Goal: Transaction & Acquisition: Purchase product/service

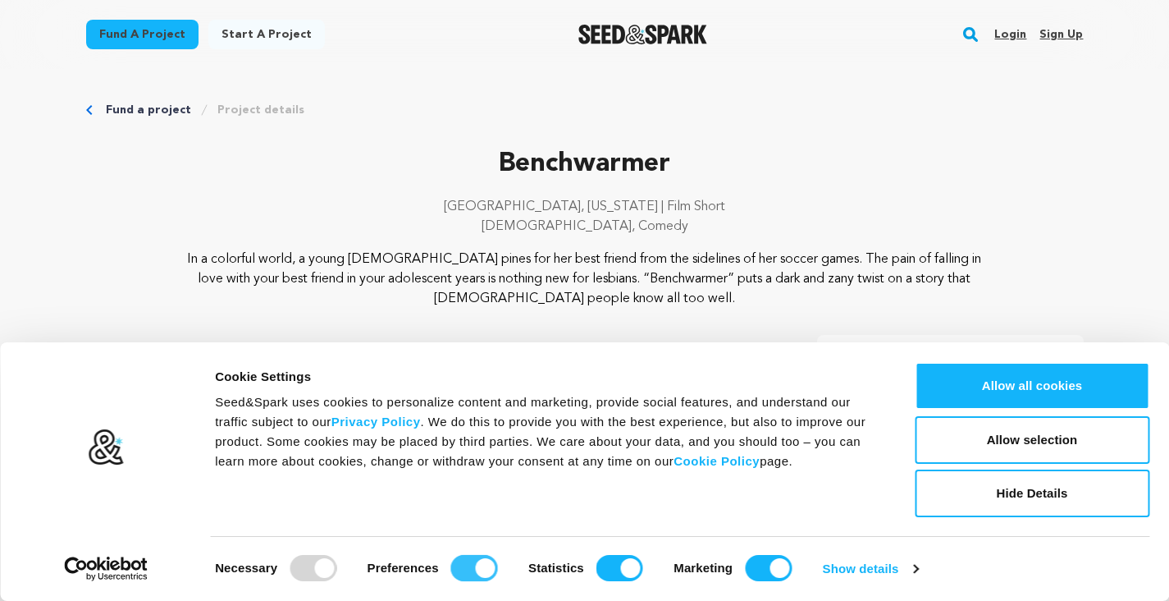
click at [460, 573] on input "Preferences" at bounding box center [474, 568] width 47 height 26
checkbox input "false"
click at [629, 567] on input "Statistics" at bounding box center [620, 568] width 47 height 26
checkbox input "false"
click at [760, 565] on input "Marketing" at bounding box center [768, 568] width 47 height 26
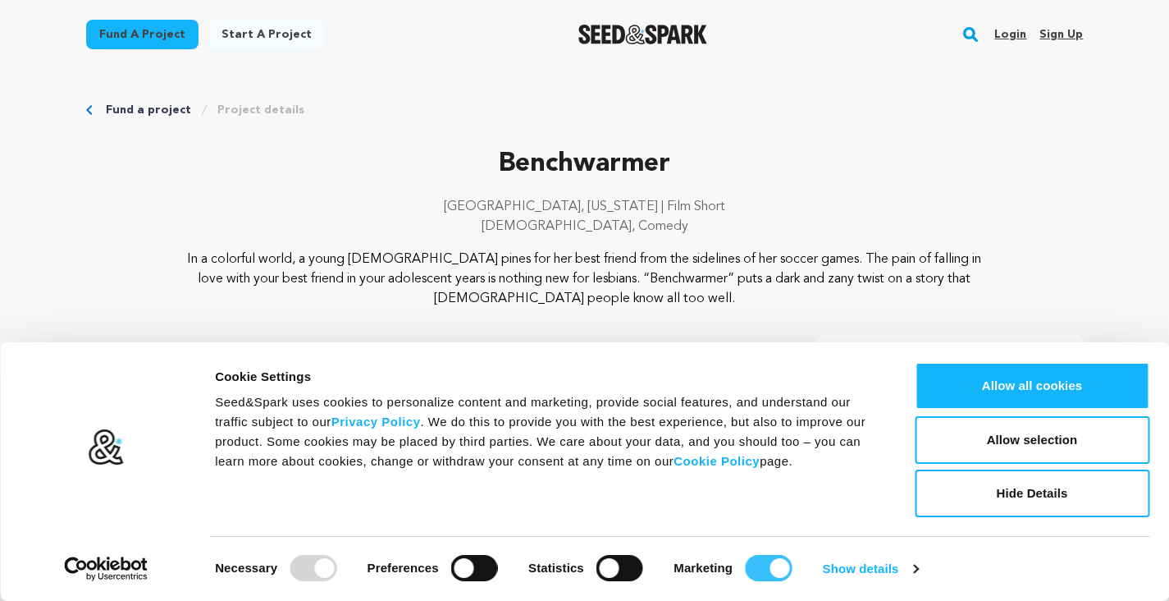
checkbox input "false"
click at [1022, 437] on button "Allow selection" at bounding box center [1032, 440] width 235 height 48
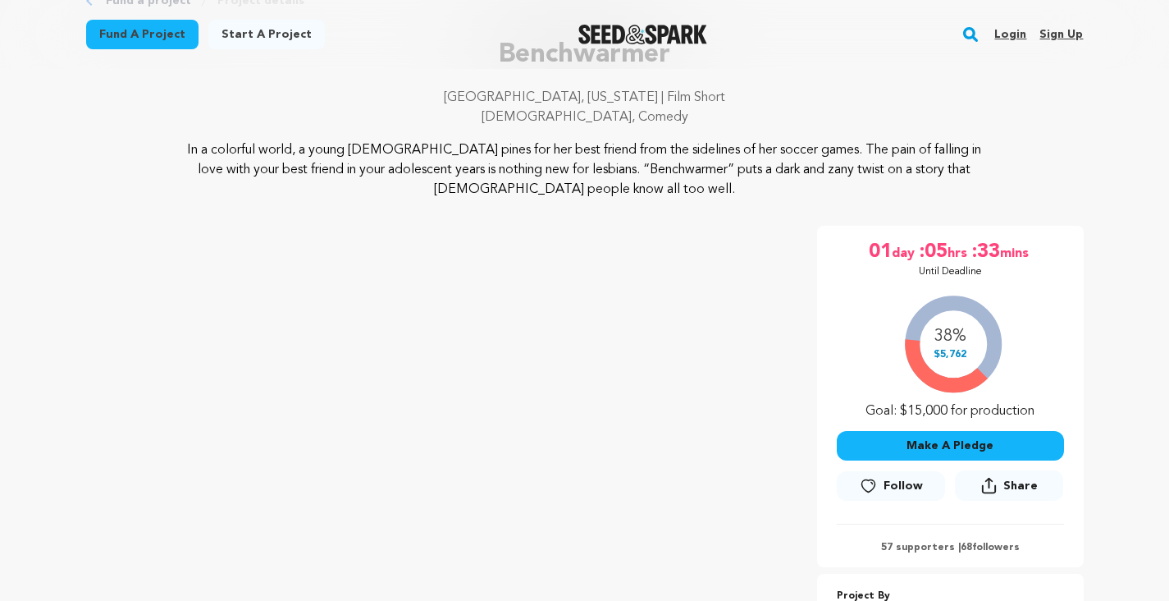
scroll to position [166, 0]
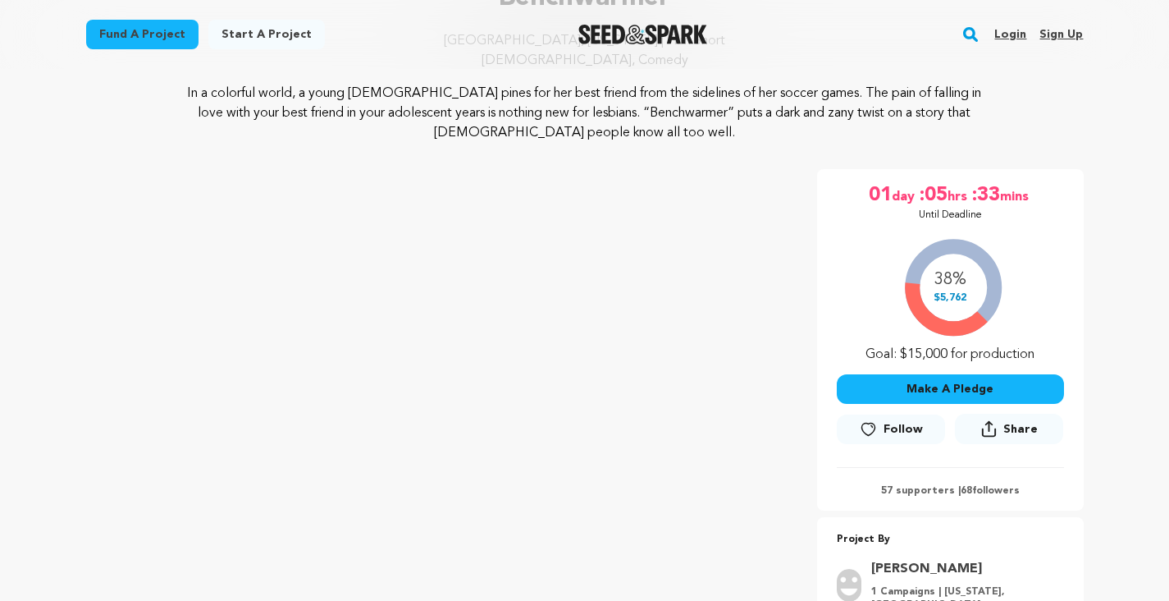
click at [922, 387] on button "Make A Pledge" at bounding box center [950, 389] width 227 height 30
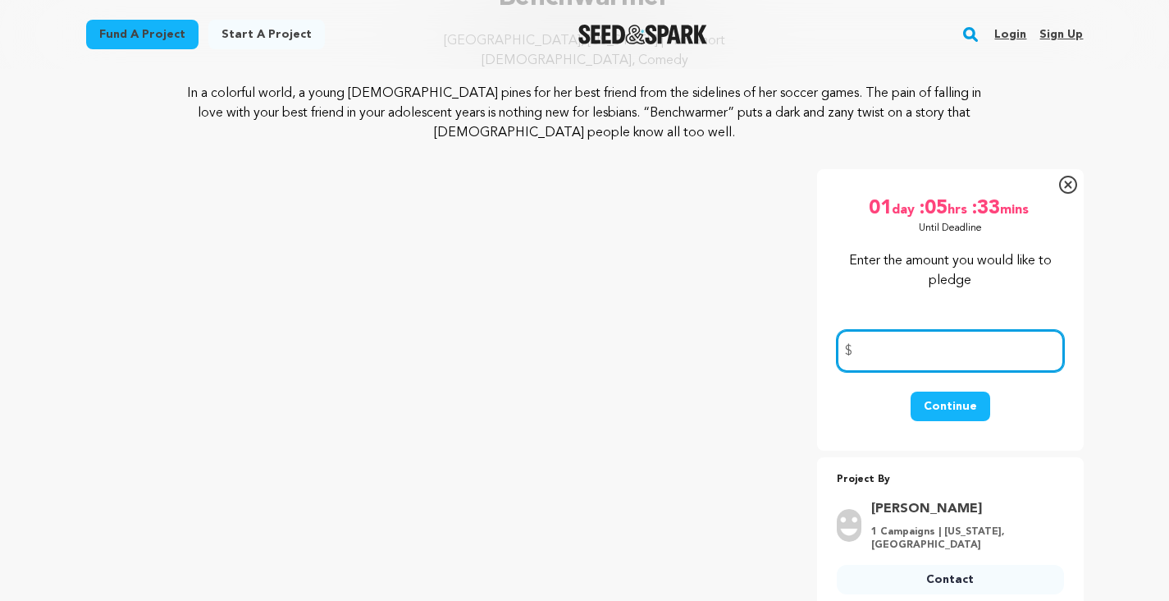
click at [897, 364] on input "number" at bounding box center [950, 351] width 227 height 42
type input "10"
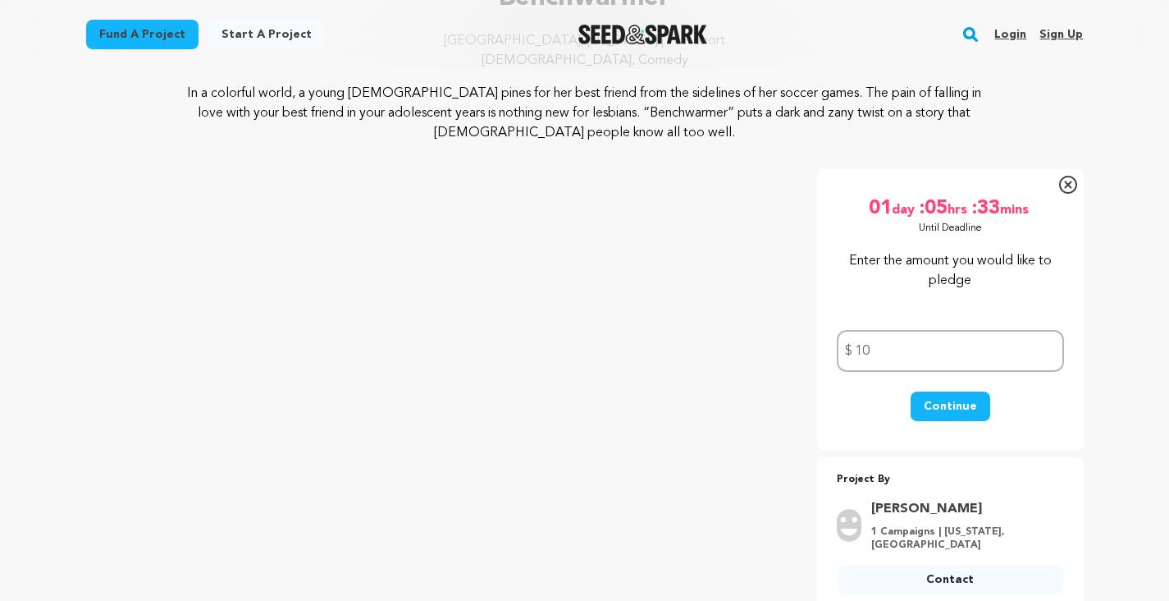
click at [962, 403] on button "Continue" at bounding box center [951, 406] width 80 height 30
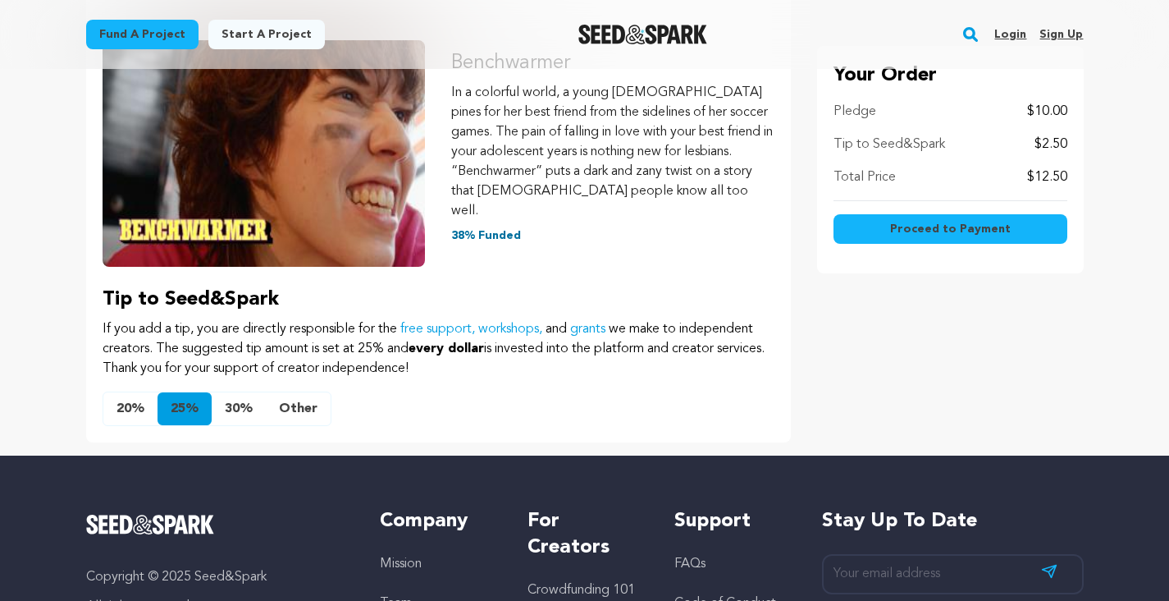
scroll to position [173, 0]
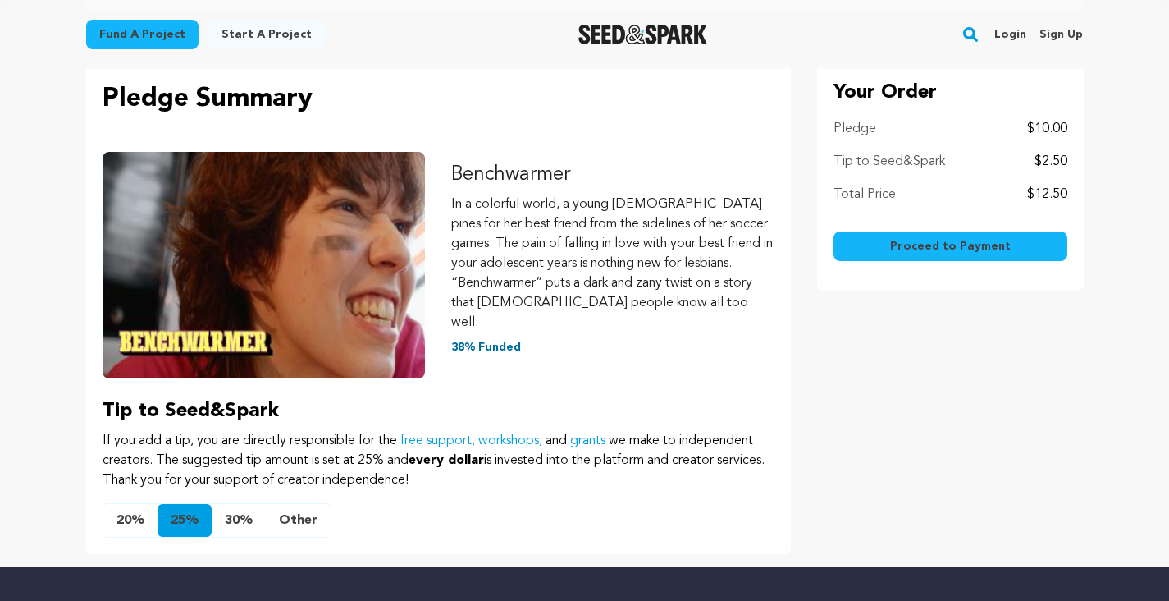
click at [117, 504] on button "20%" at bounding box center [130, 520] width 54 height 33
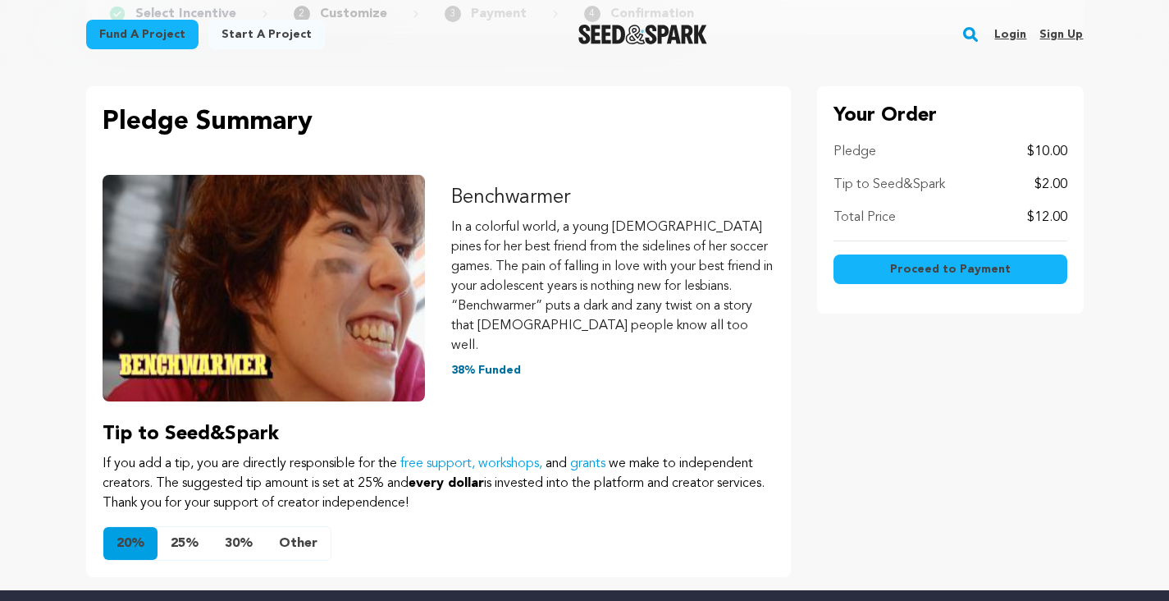
scroll to position [141, 0]
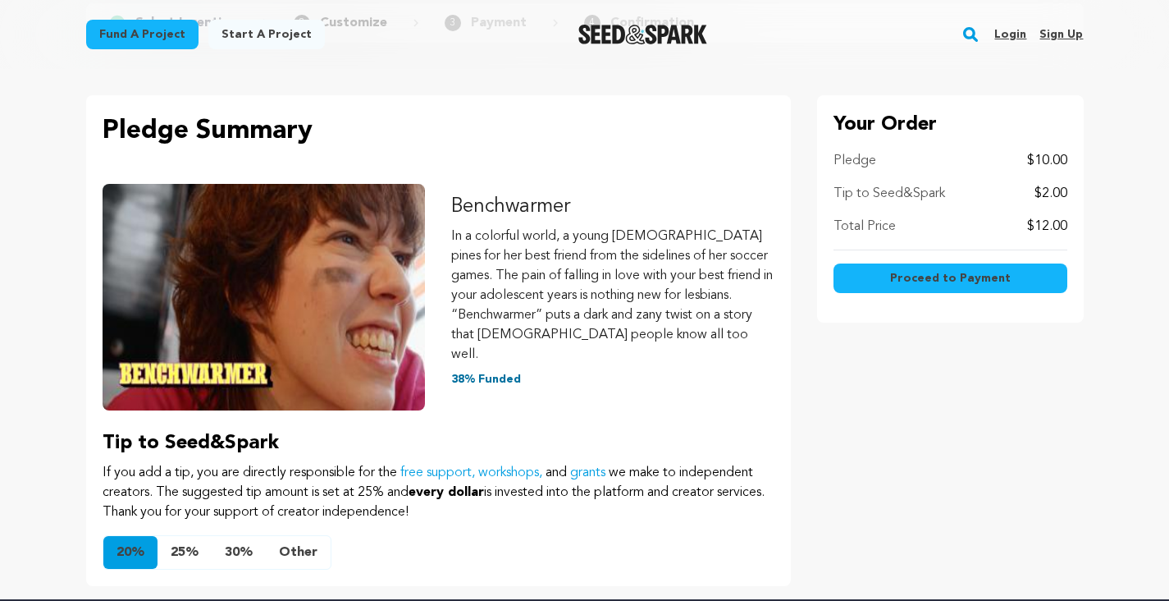
click at [298, 540] on button "Other" at bounding box center [298, 552] width 65 height 33
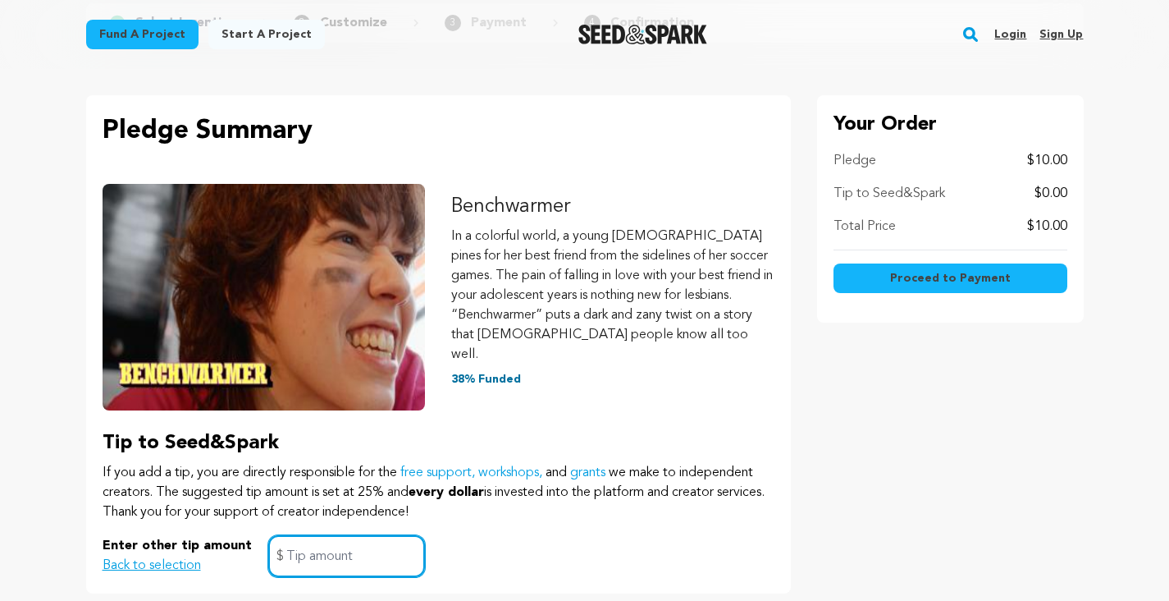
click at [298, 540] on input "text" at bounding box center [346, 556] width 157 height 42
type input "1"
click at [445, 556] on div "Enter other tip amount Back to selection 1 $" at bounding box center [439, 556] width 672 height 42
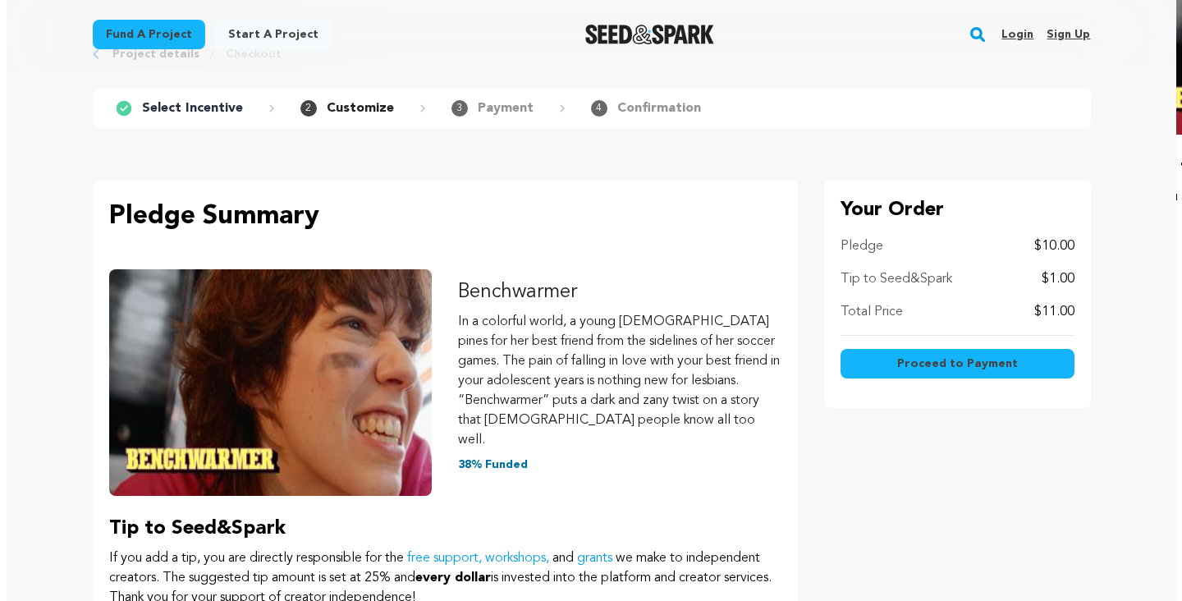
scroll to position [37, 0]
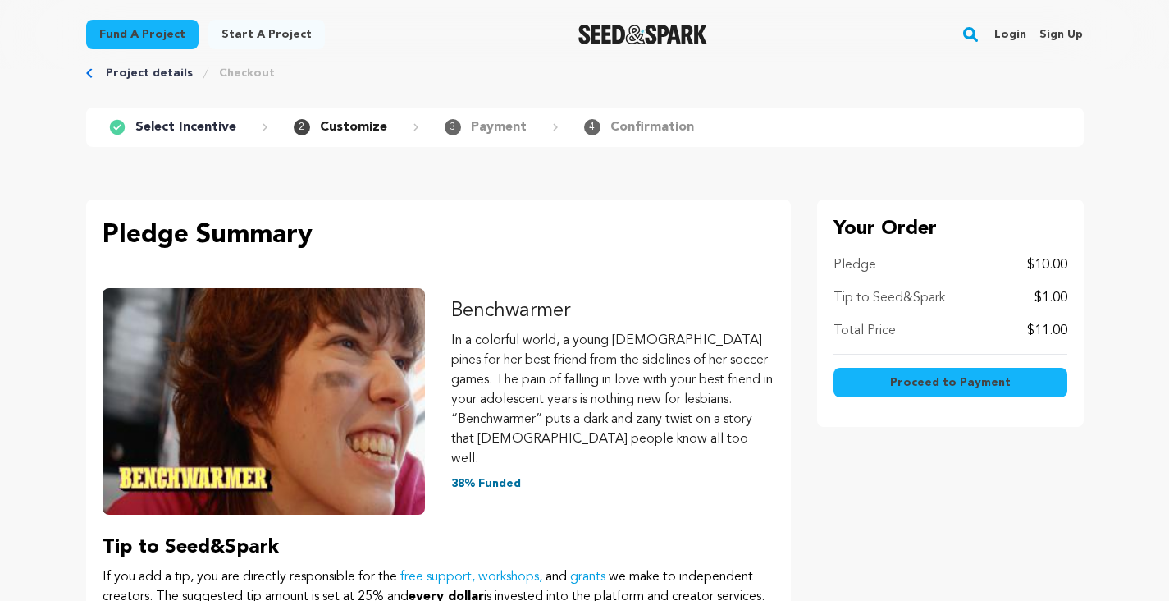
click at [867, 368] on button "Proceed to Payment" at bounding box center [951, 383] width 234 height 30
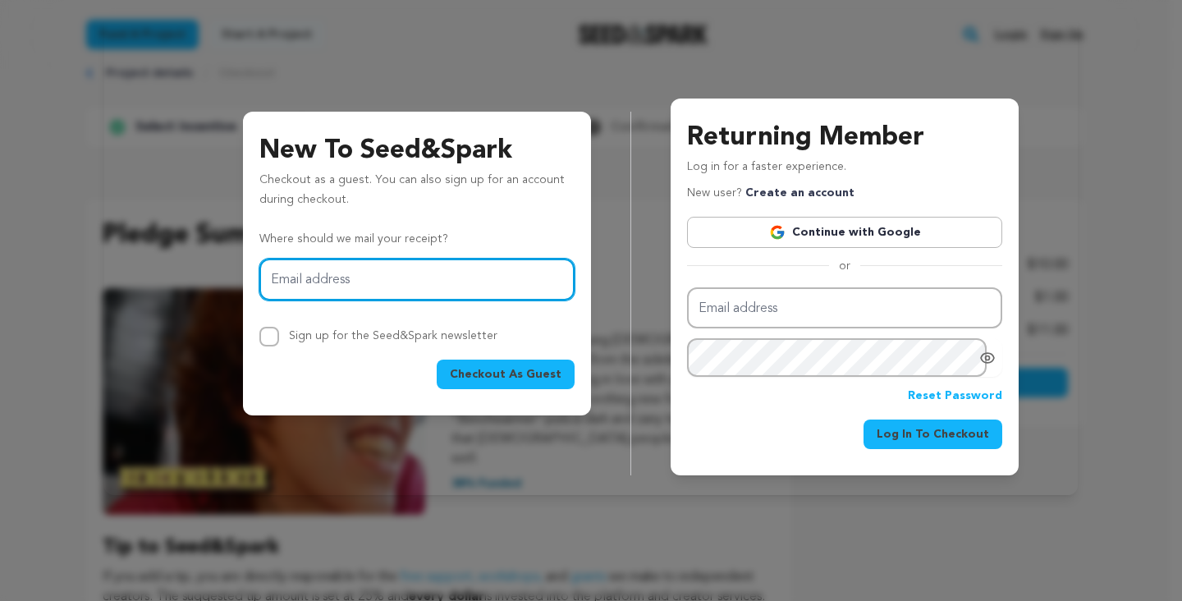
click at [475, 287] on input "Email address" at bounding box center [416, 279] width 315 height 42
type input "[EMAIL_ADDRESS][DOMAIN_NAME]"
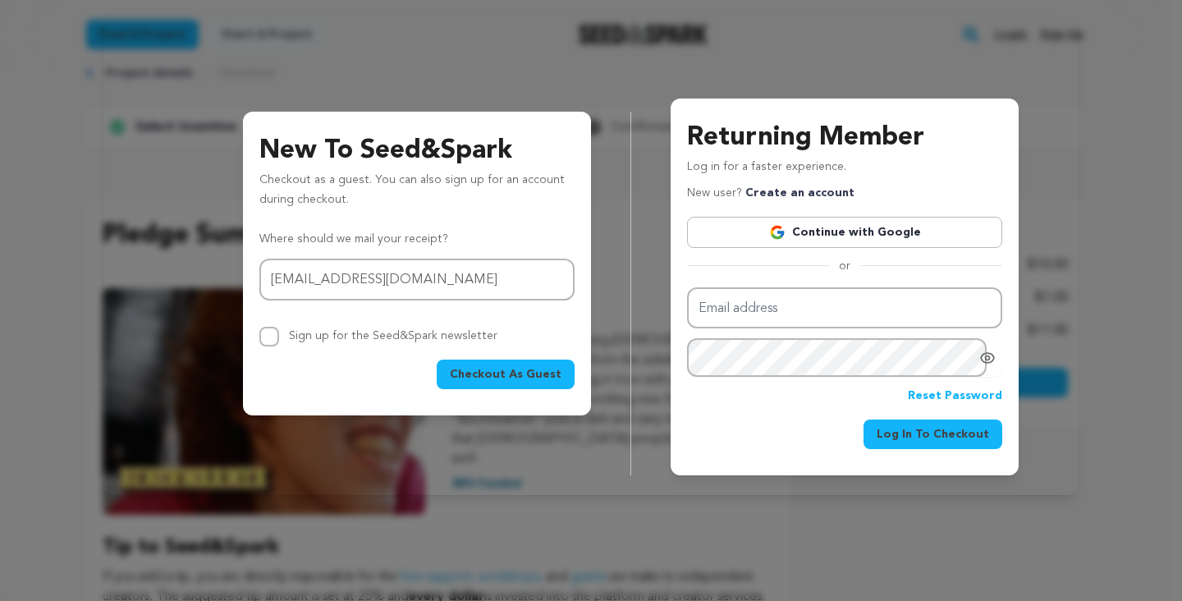
click at [540, 383] on button "Checkout As Guest" at bounding box center [506, 374] width 138 height 30
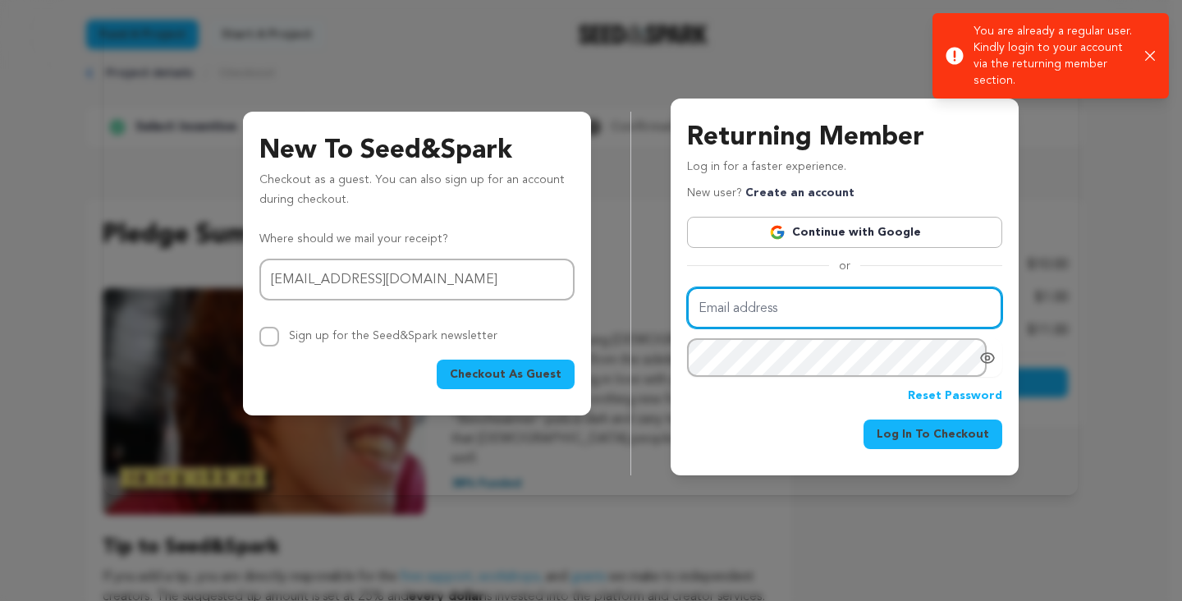
click at [804, 307] on input "Email address" at bounding box center [844, 308] width 315 height 42
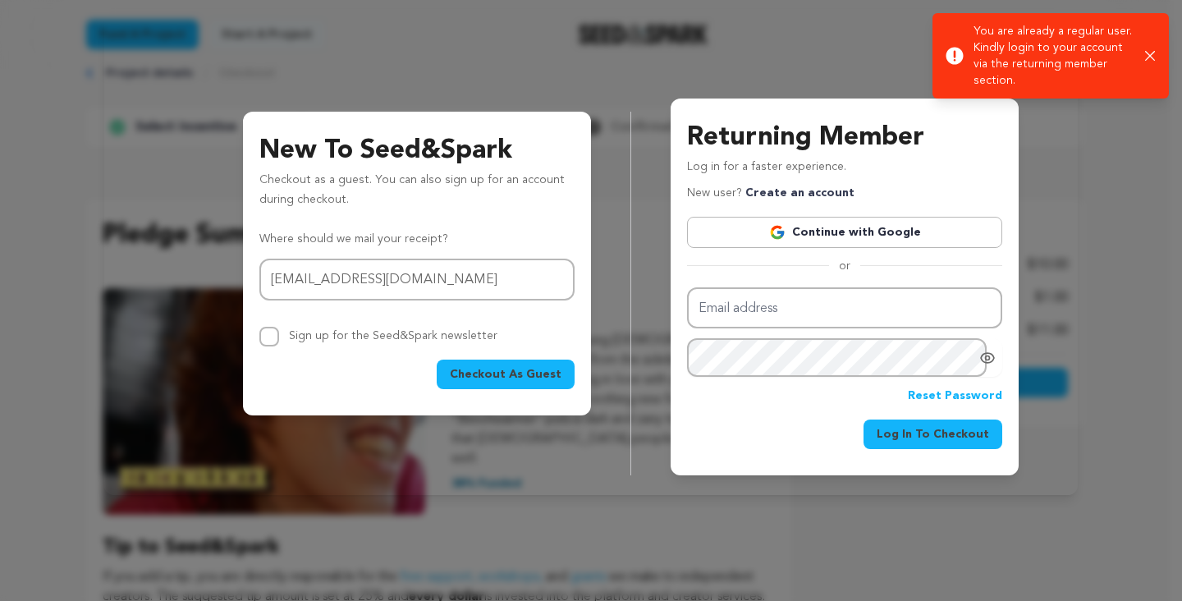
click at [801, 240] on link "Continue with Google" at bounding box center [844, 232] width 315 height 31
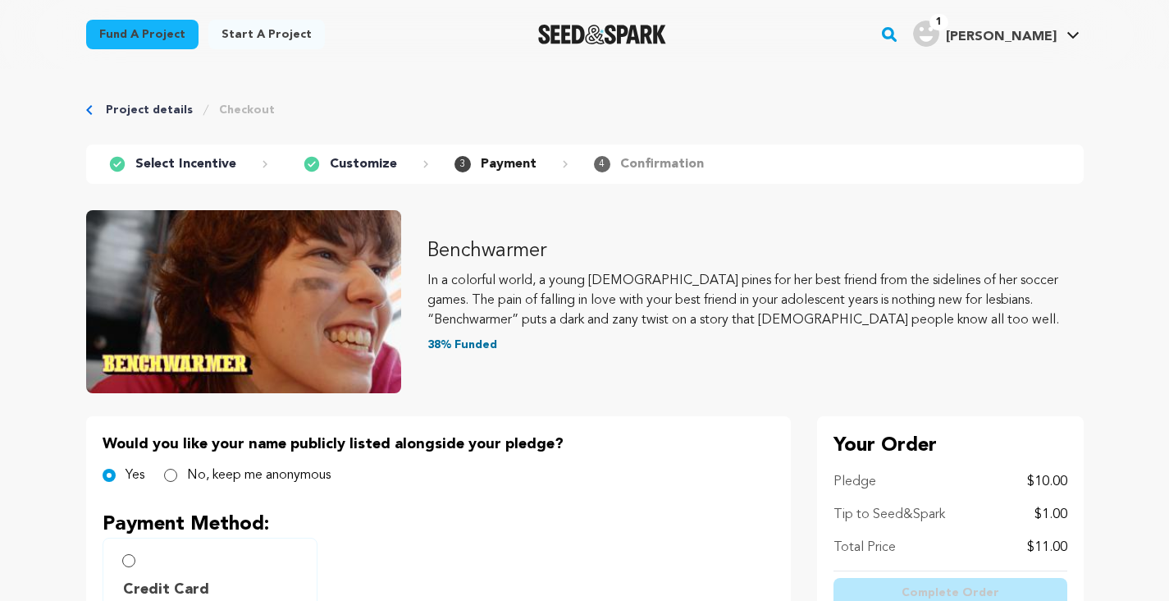
scroll to position [171, 0]
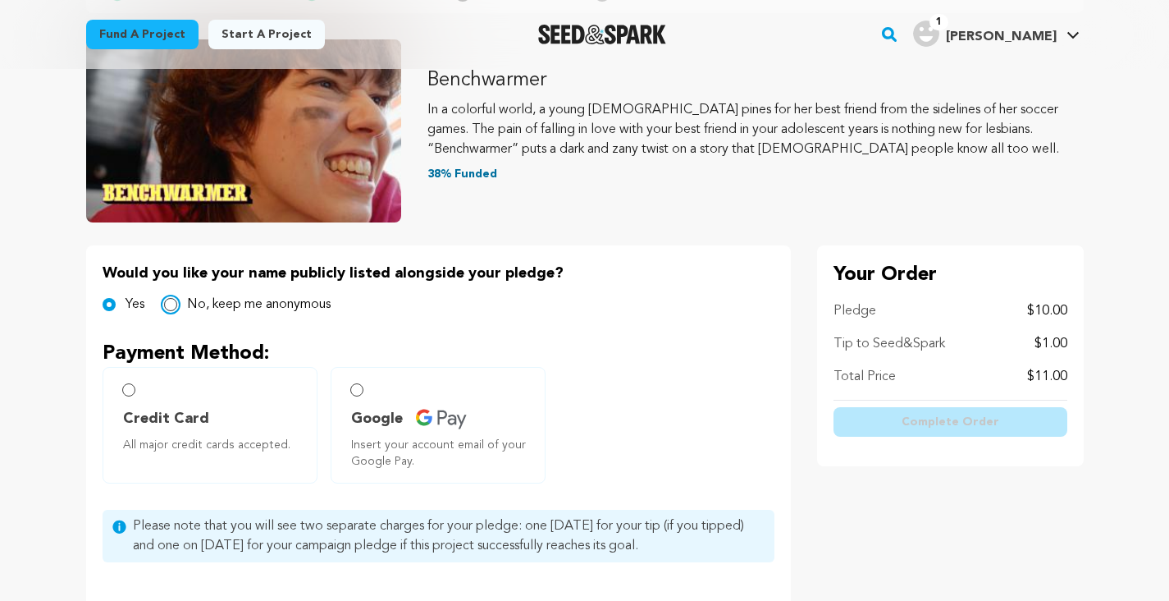
click at [172, 306] on input "No, keep me anonymous" at bounding box center [170, 304] width 13 height 13
radio input "true"
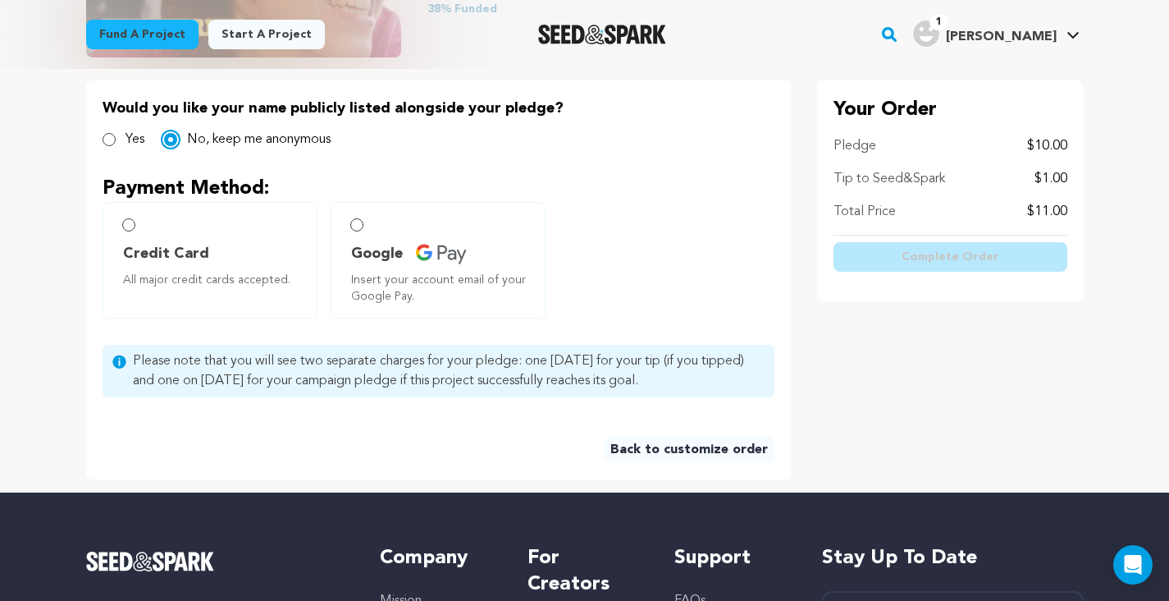
scroll to position [324, 0]
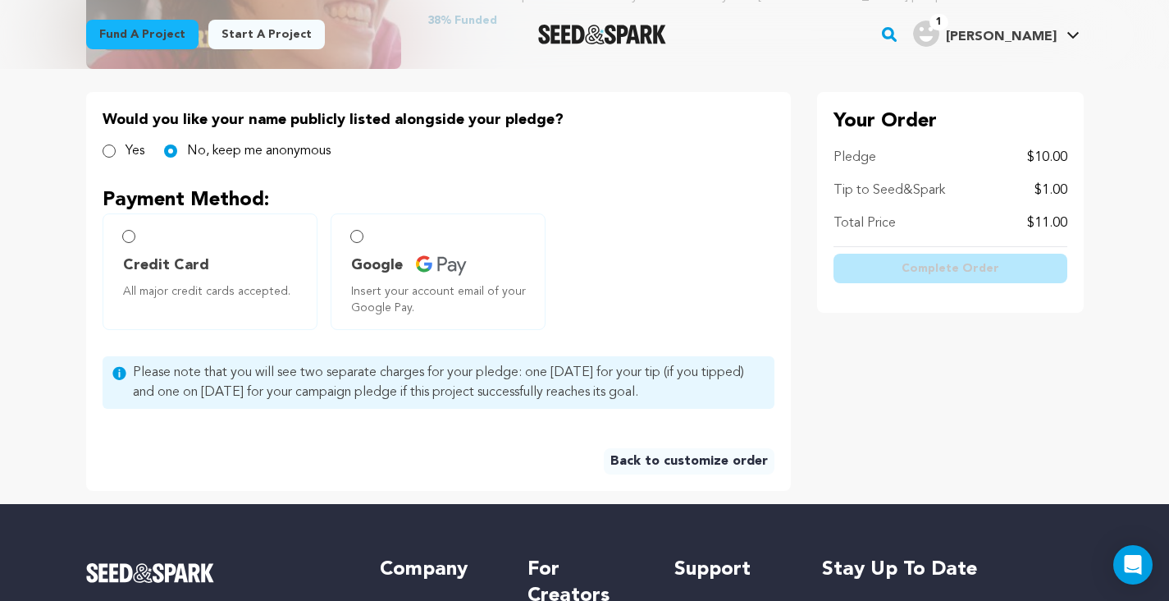
click at [126, 227] on label "Credit Card All major credit cards accepted." at bounding box center [210, 271] width 215 height 117
radio input "true"
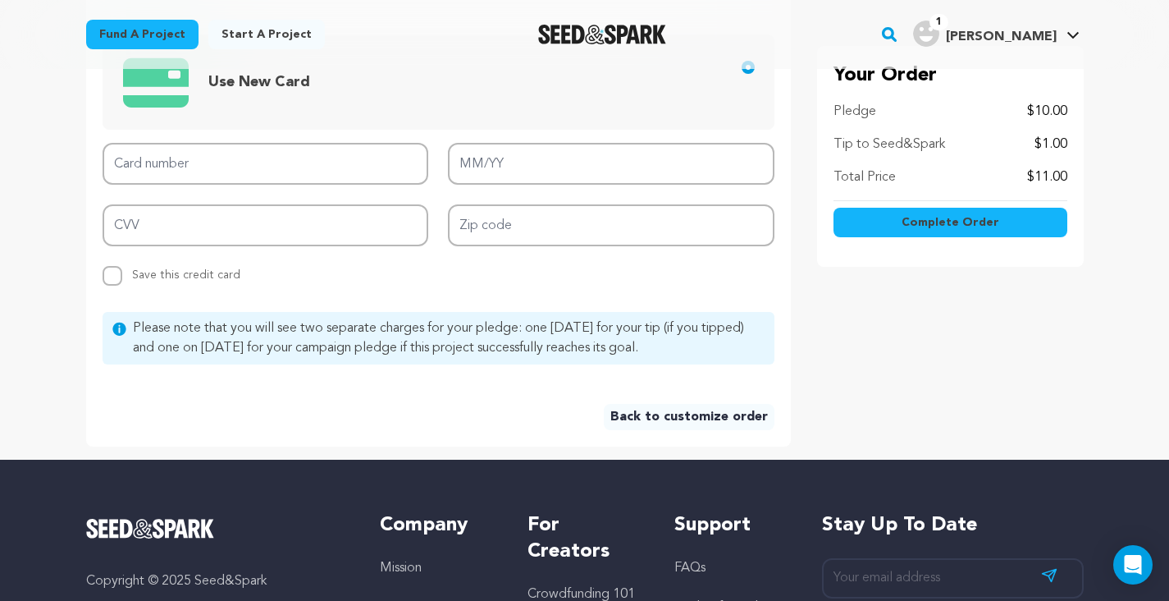
scroll to position [668, 0]
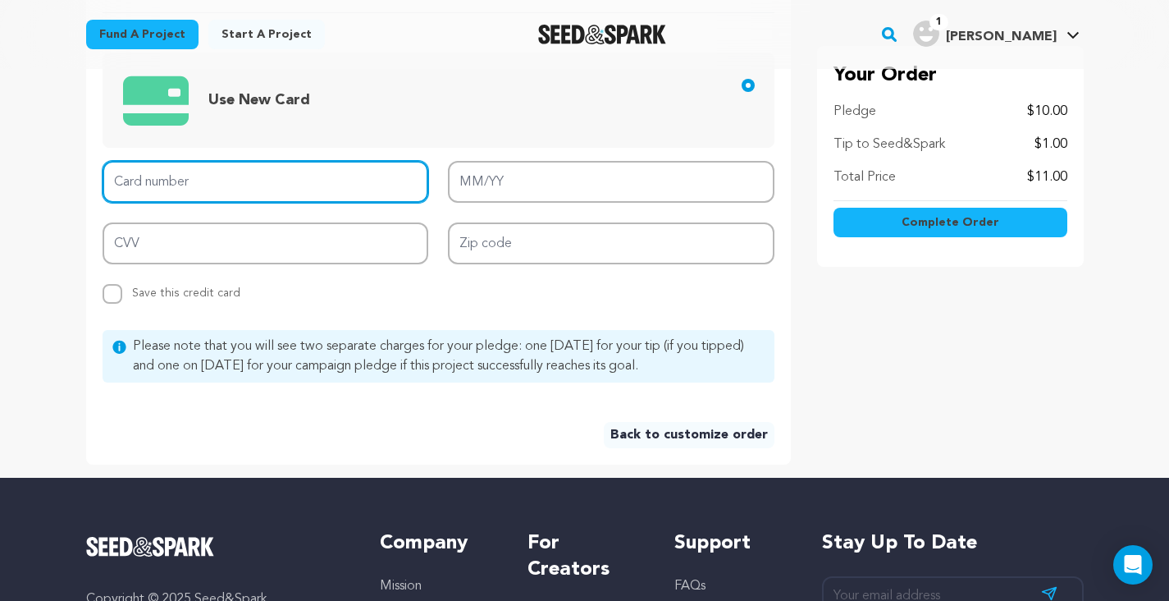
click at [345, 168] on input "Card number" at bounding box center [266, 182] width 327 height 42
type input "4147 2025 6193 9057"
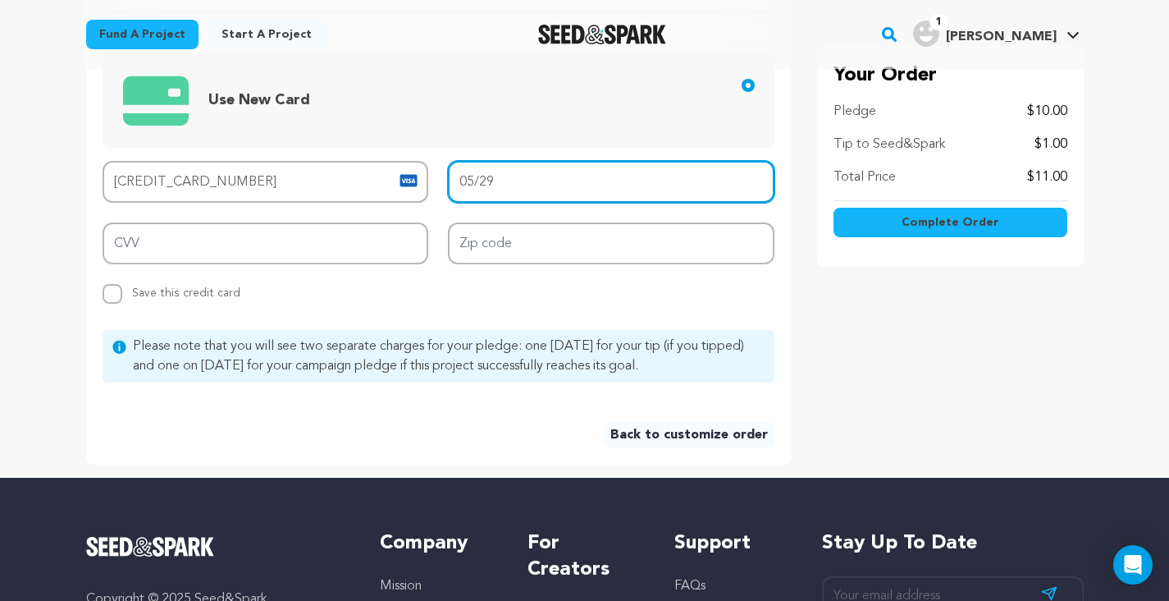
type input "05/29"
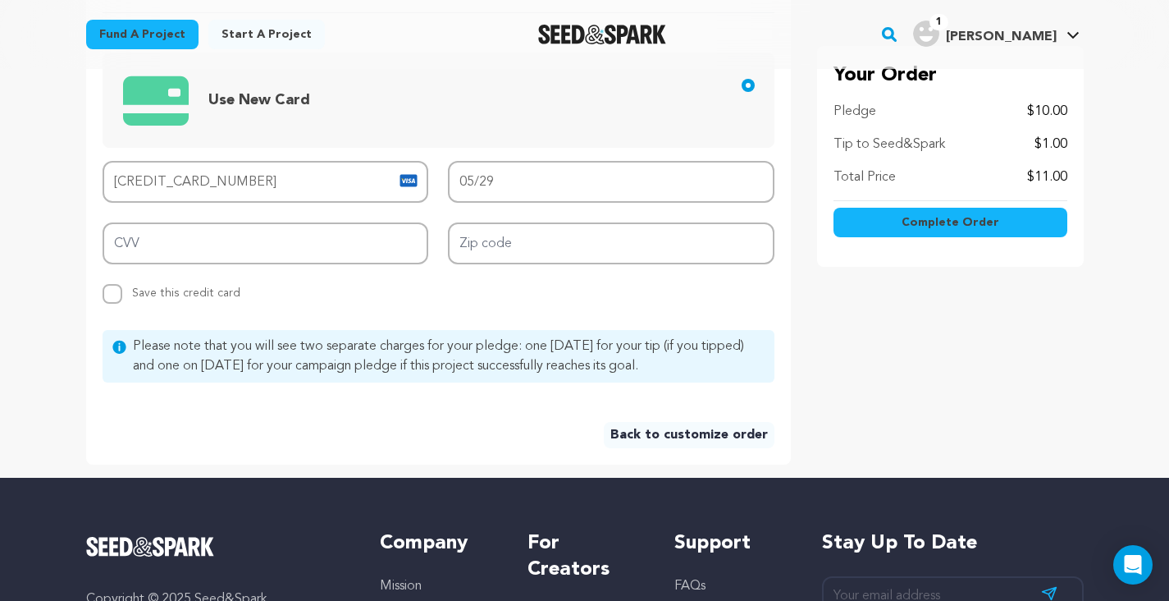
click at [232, 265] on div "Card number 4147 2025 6193 9057 MM/YY 05/29 CVV Zip code Replace saved credit c…" at bounding box center [439, 232] width 672 height 143
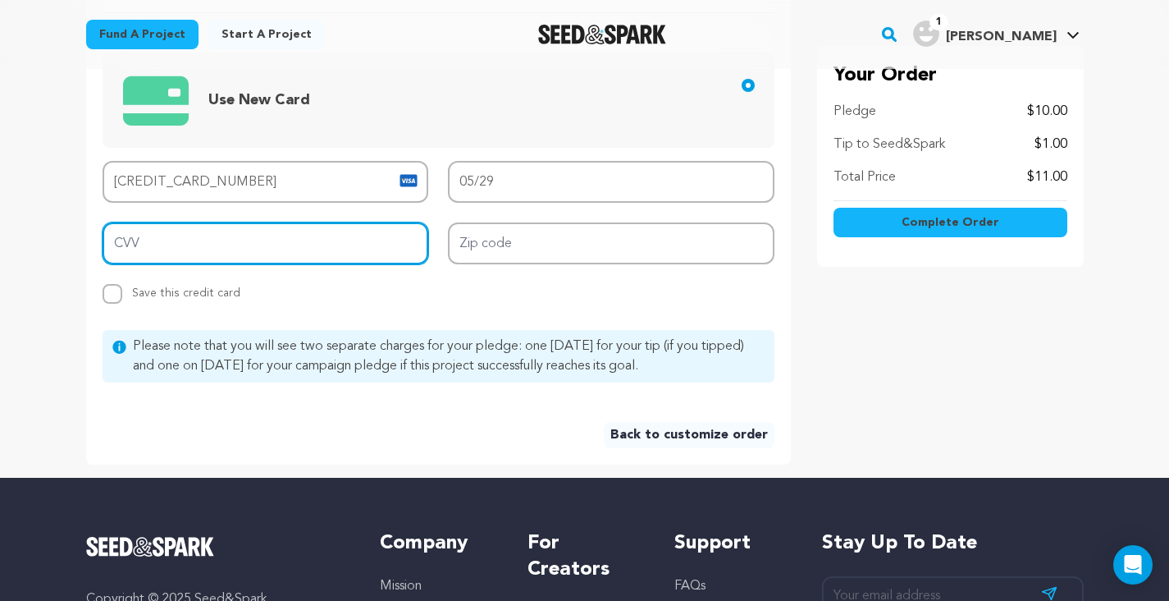
click at [220, 254] on input "CVV" at bounding box center [266, 243] width 327 height 42
type input "445"
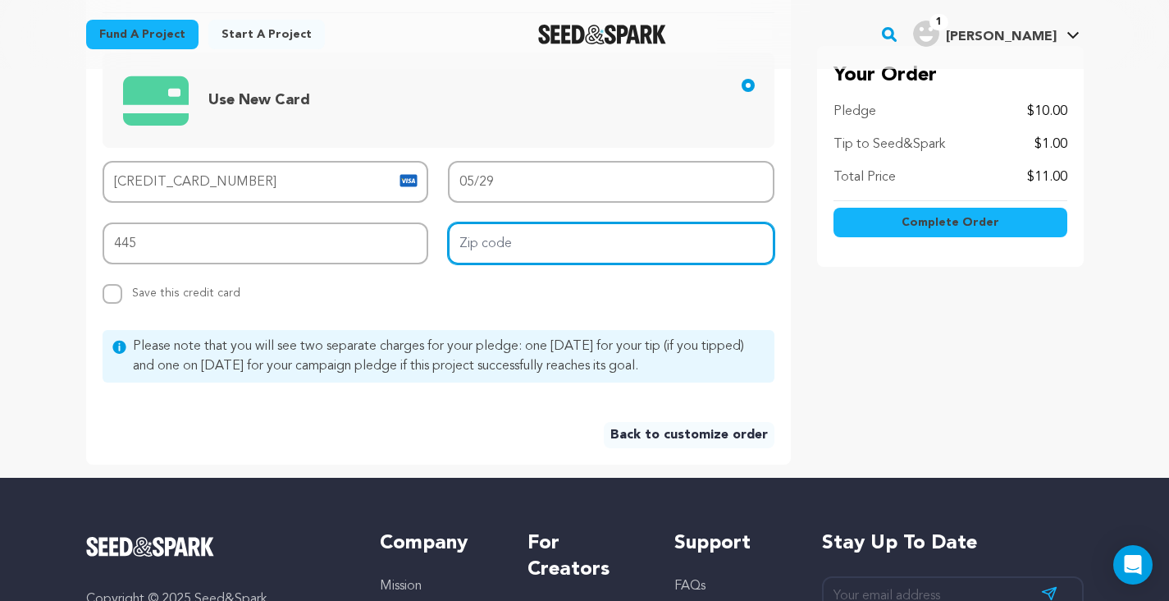
click at [527, 252] on input "Zip code" at bounding box center [611, 243] width 327 height 42
type input "11216"
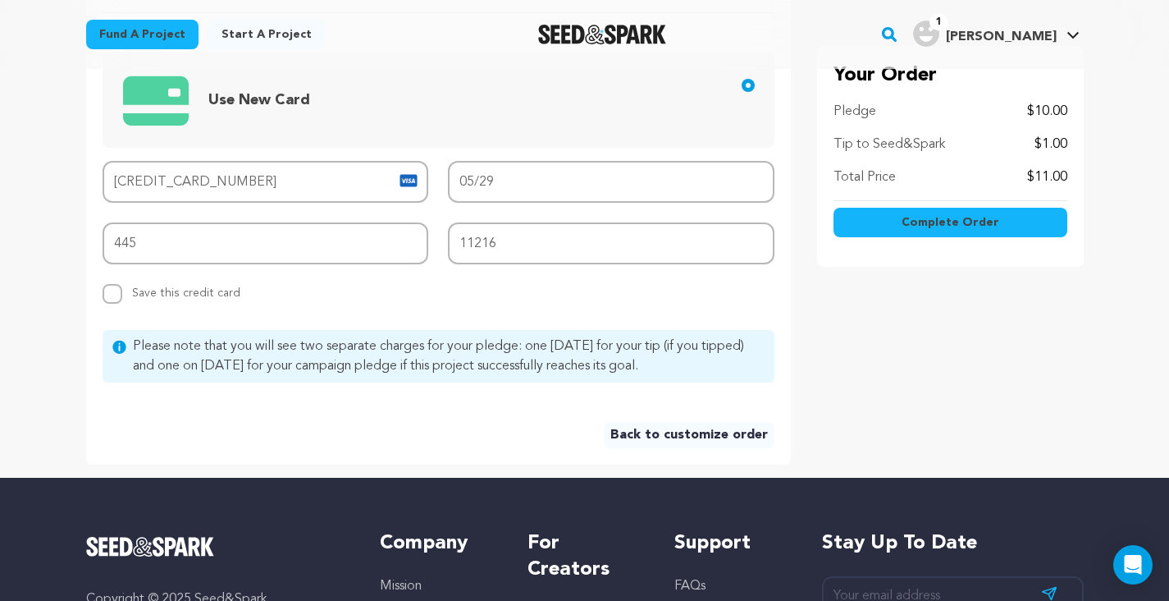
click at [876, 228] on button "Complete Order" at bounding box center [951, 223] width 234 height 30
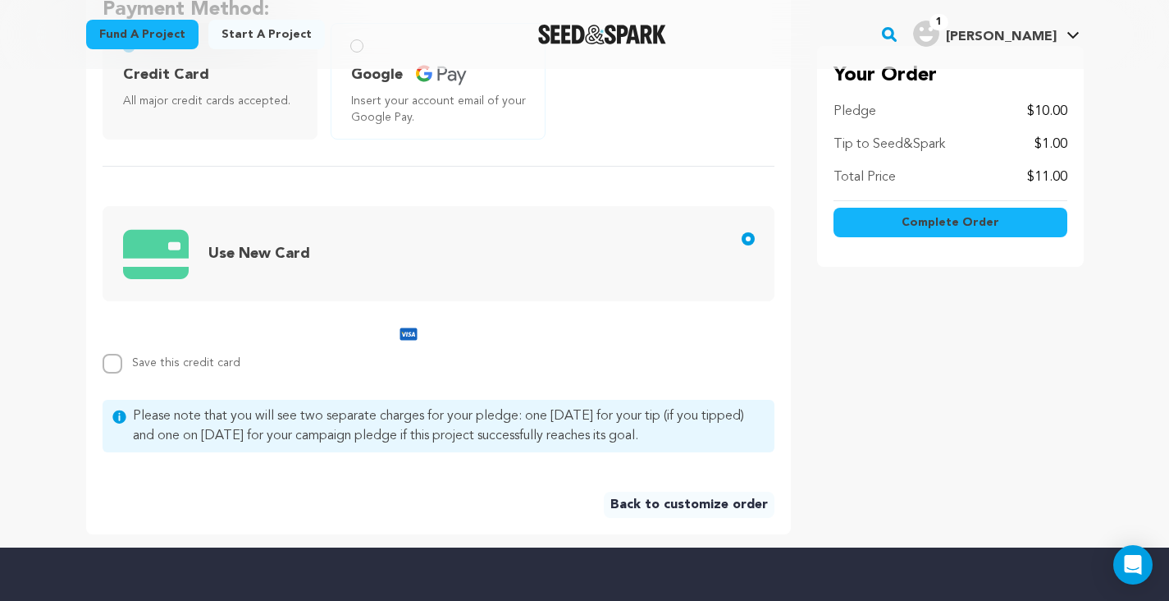
scroll to position [509, 0]
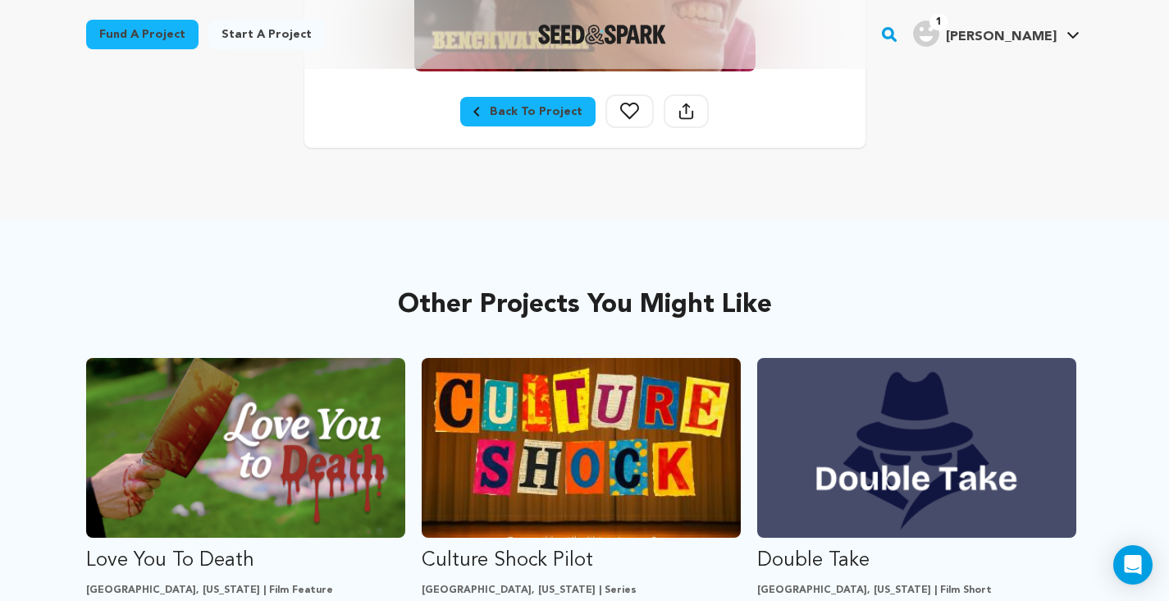
scroll to position [595, 0]
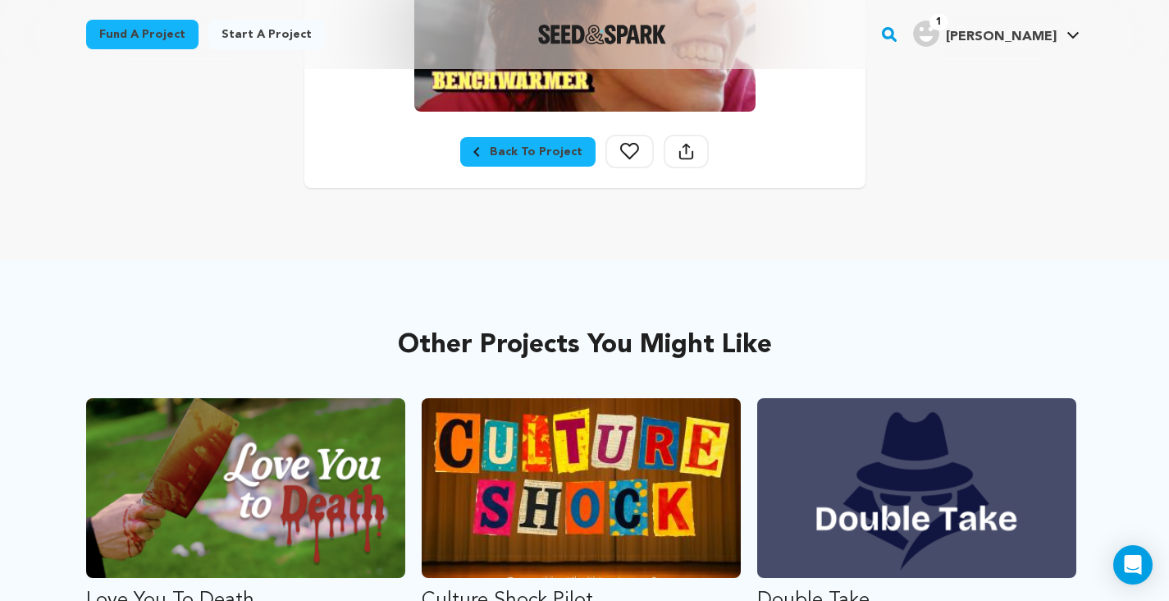
click at [503, 149] on div "Back To Project" at bounding box center [527, 152] width 109 height 16
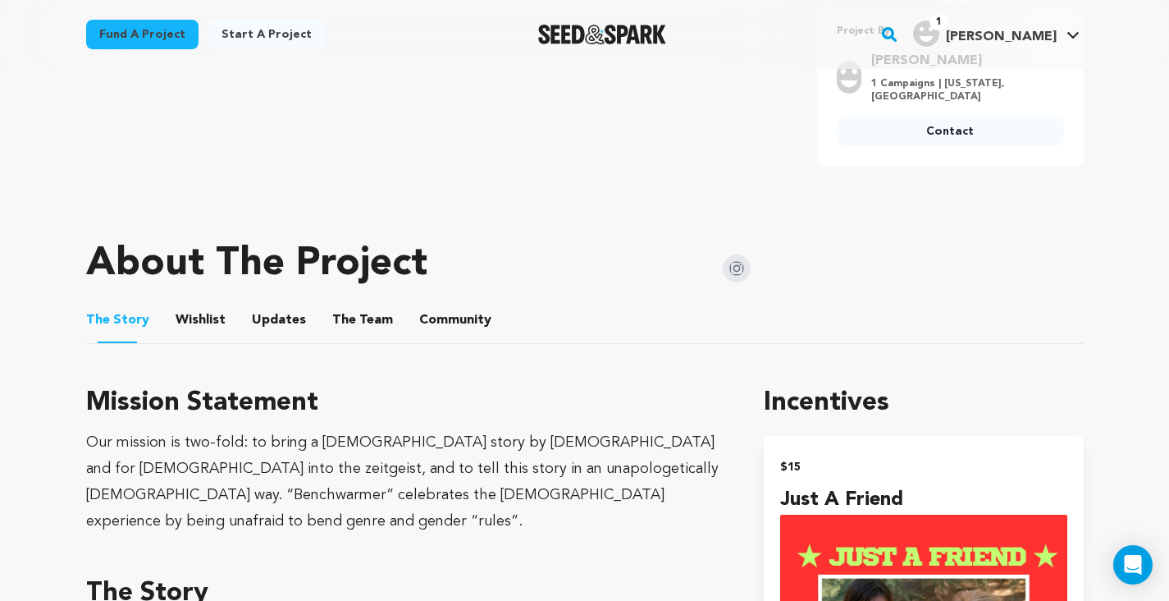
scroll to position [725, 0]
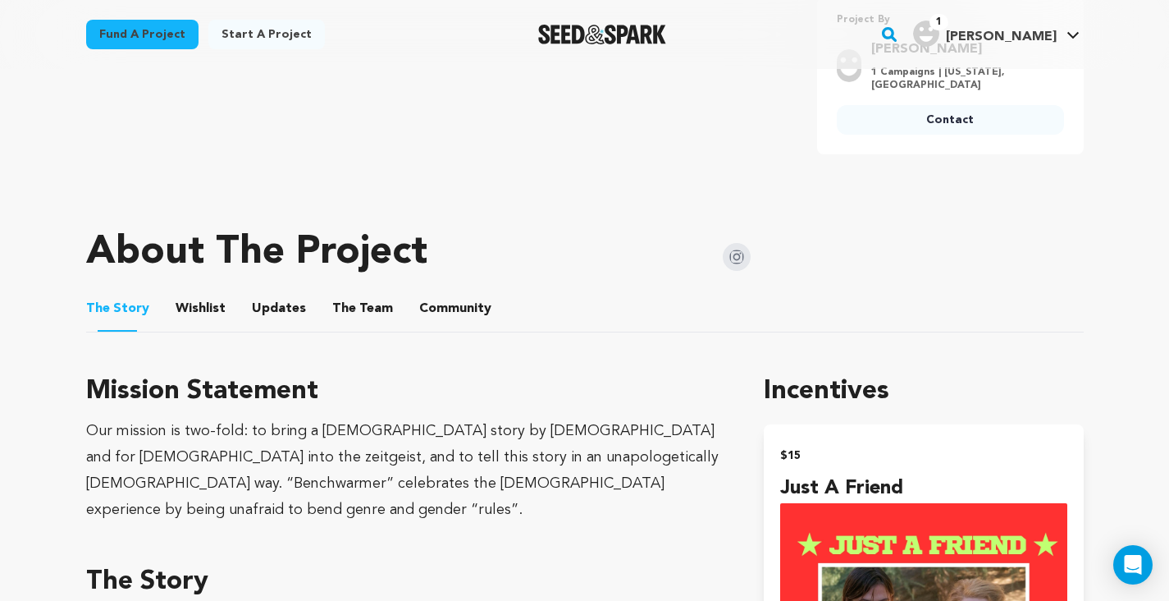
click at [277, 319] on button "Updates" at bounding box center [278, 311] width 39 height 39
